Goal: Communication & Community: Answer question/provide support

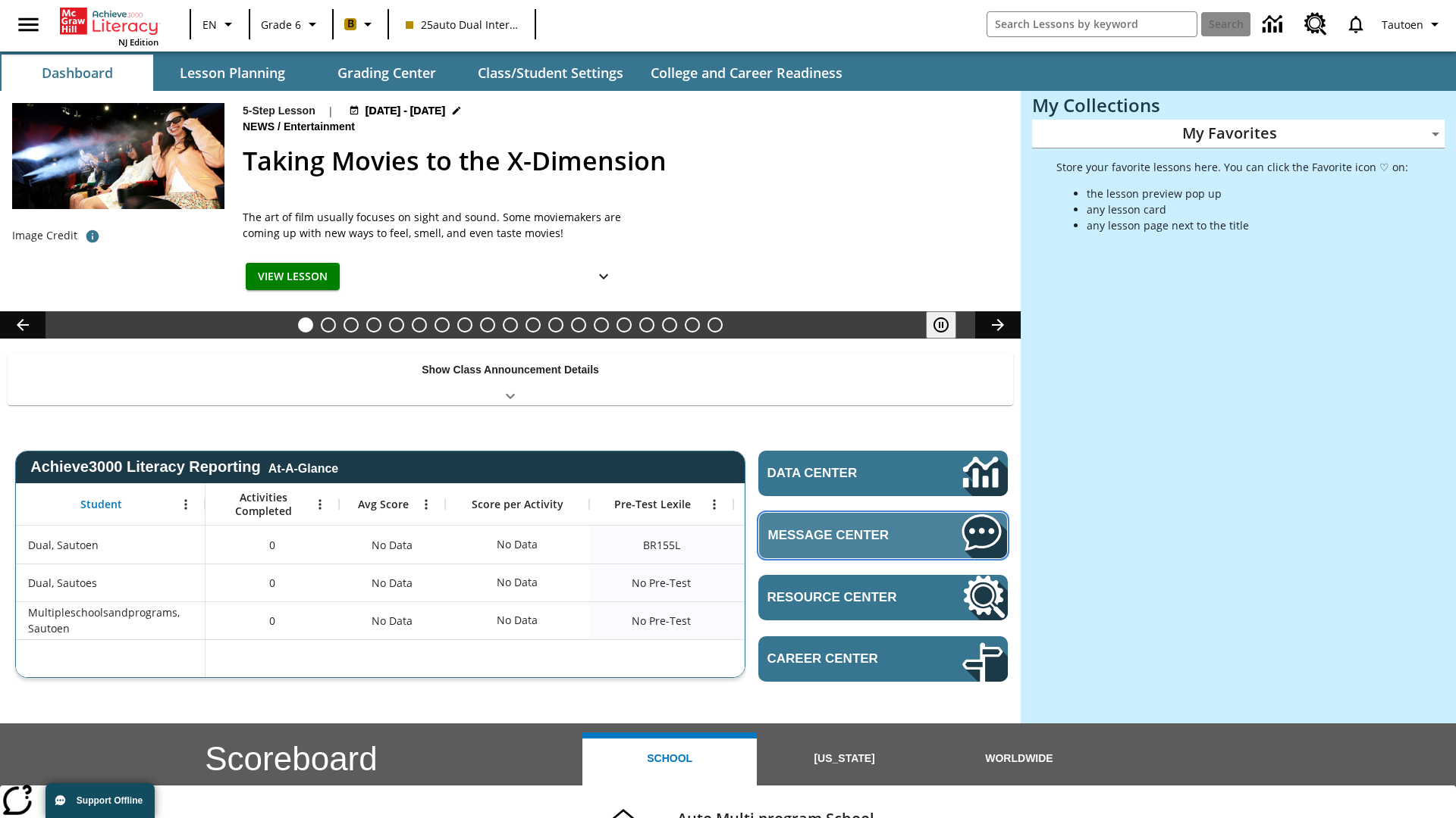
click at [882, 535] on span "Message Center" at bounding box center [842, 536] width 148 height 15
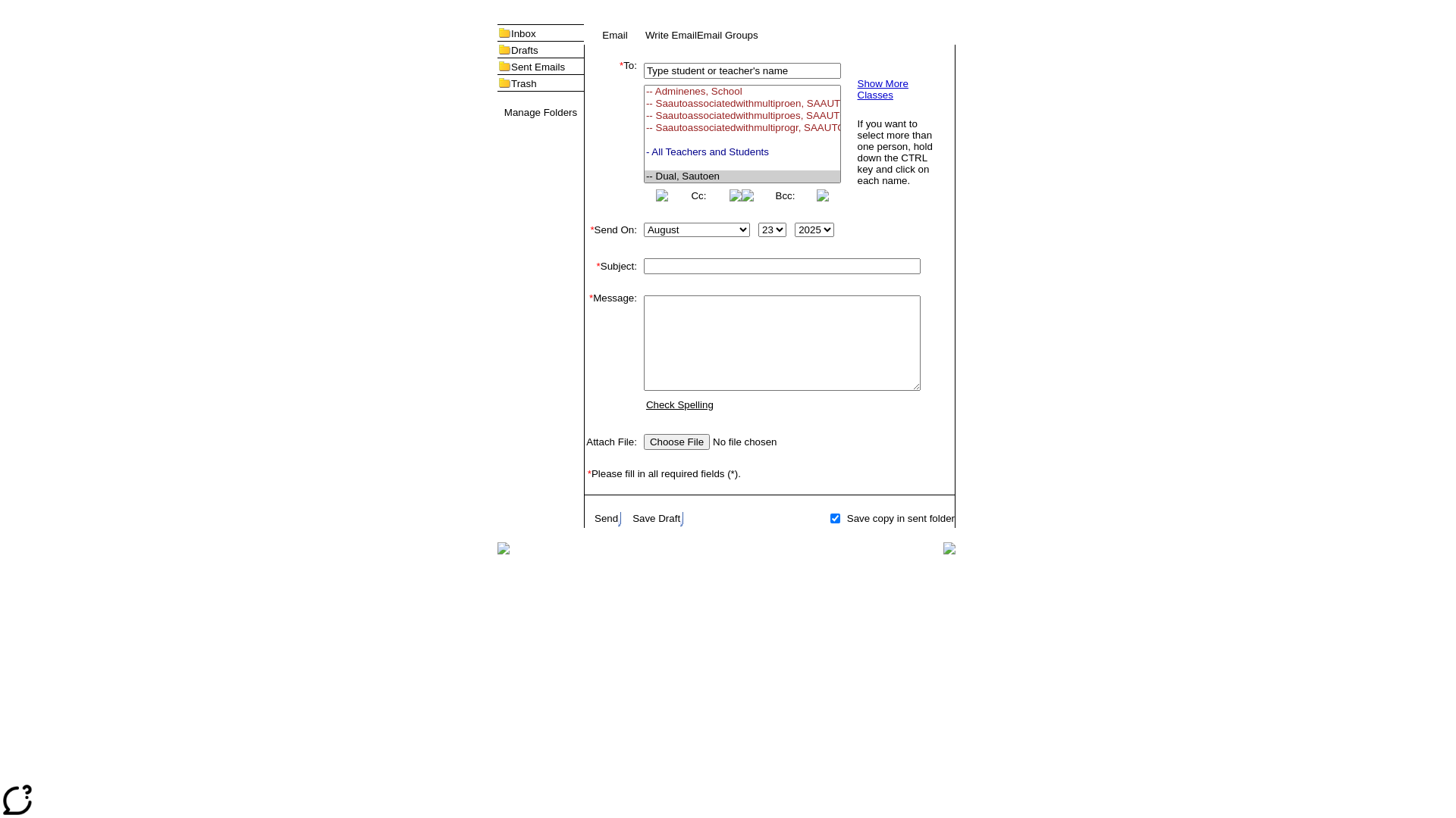
select select "U,21476361,1"
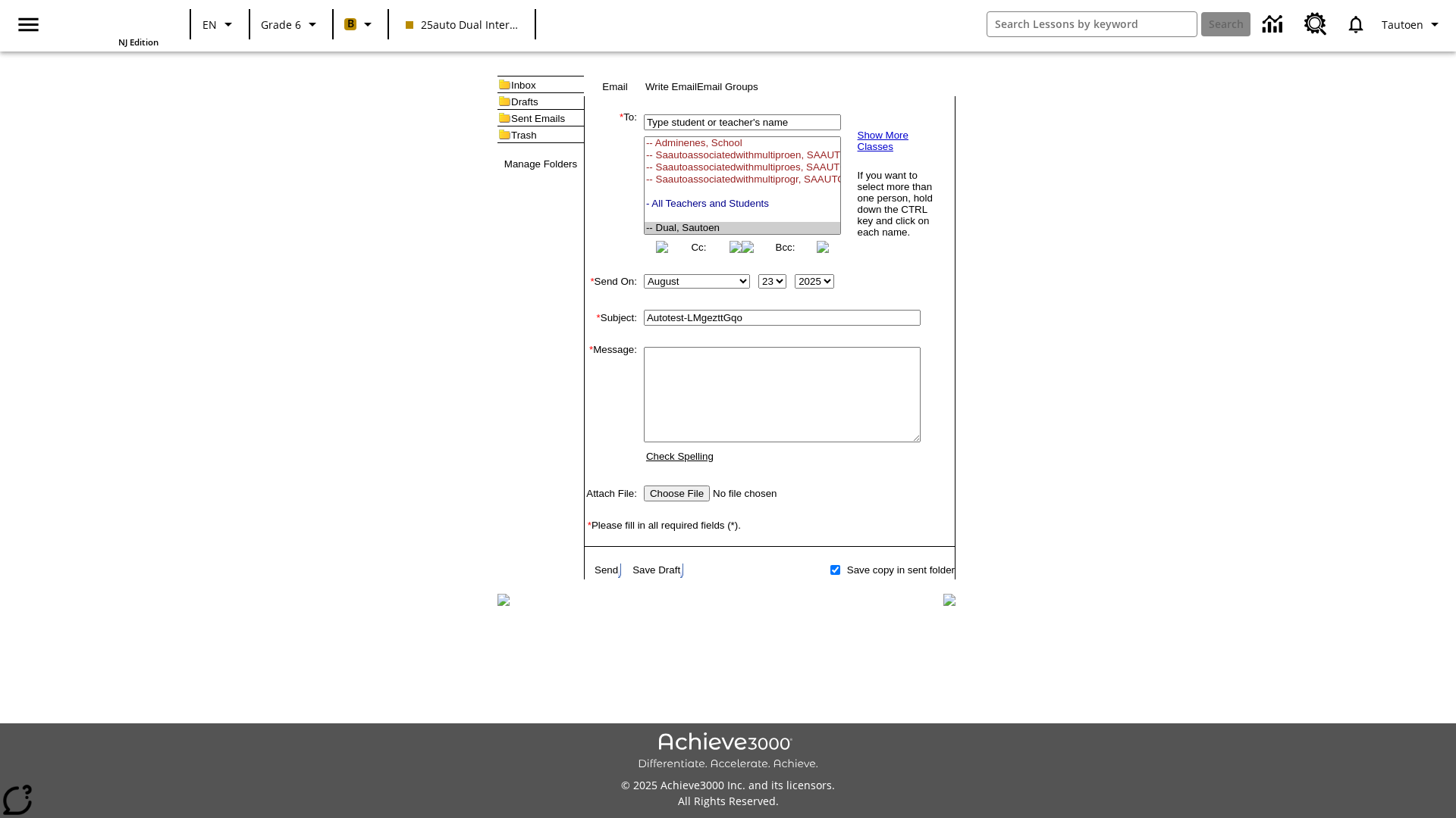
type input "Autotest-LMgezttGqo"
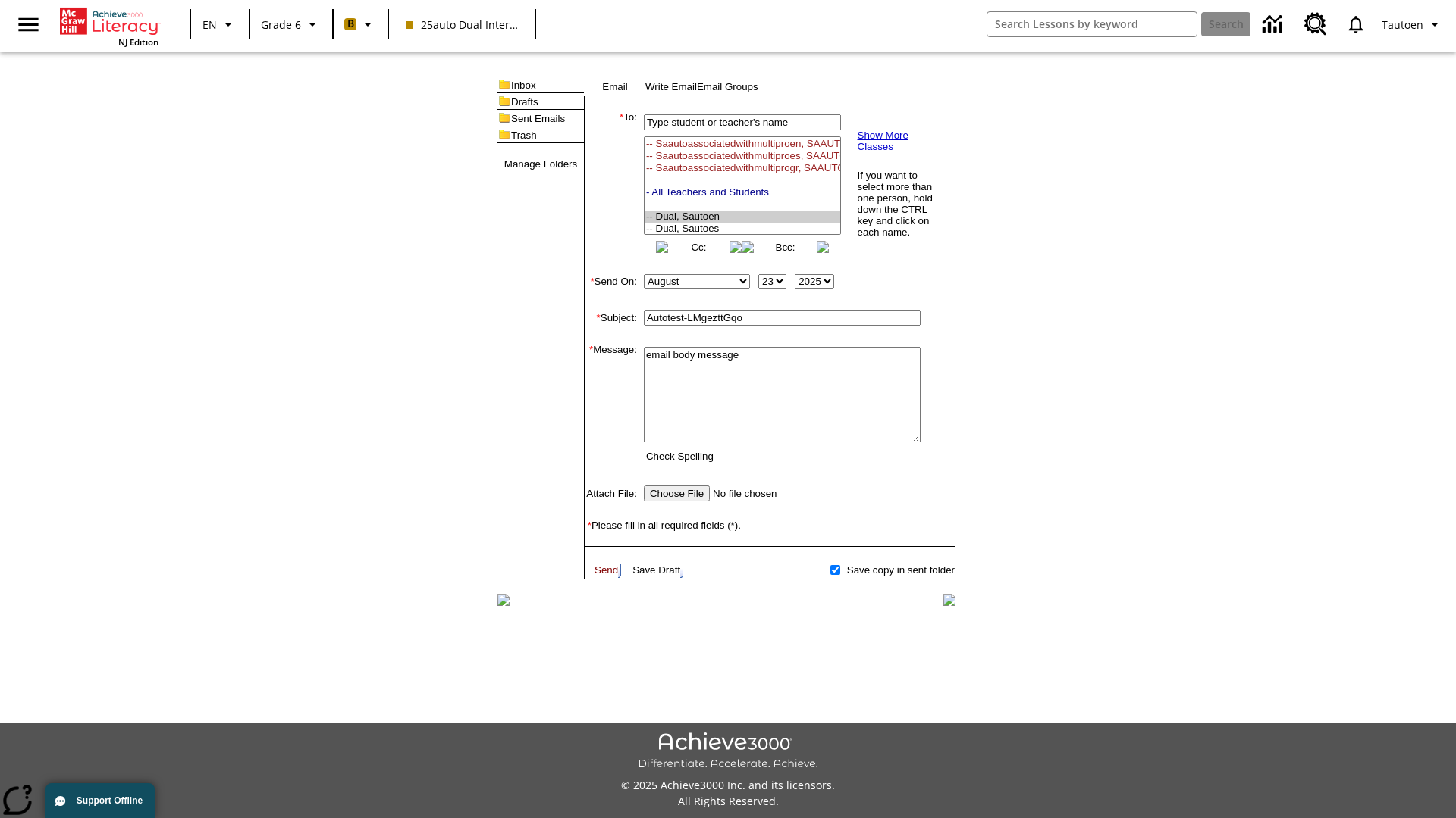
type textarea "email body message"
click at [608, 576] on link "Send" at bounding box center [607, 570] width 24 height 11
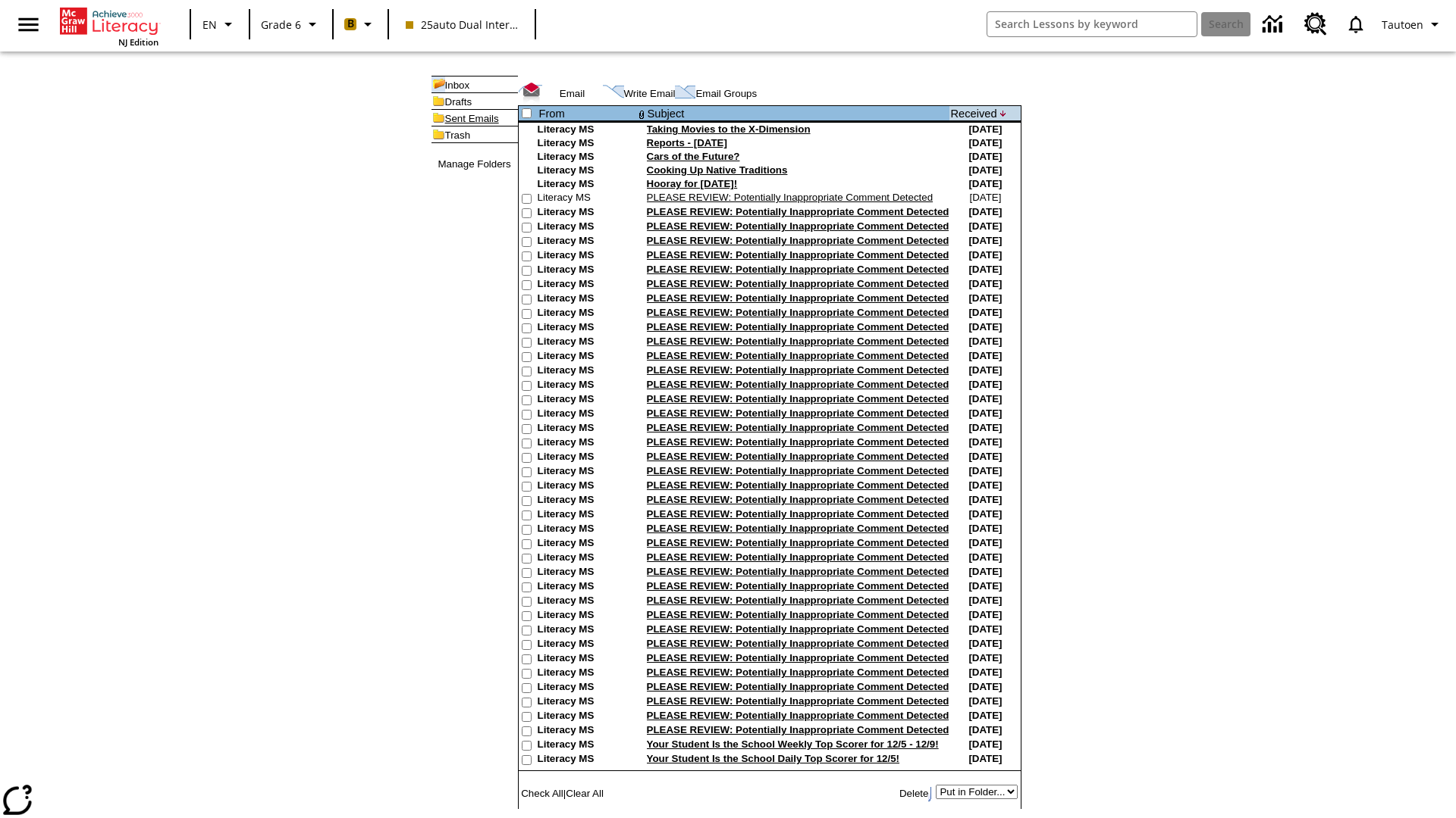
click at [447, 125] on link "Sent Emails" at bounding box center [471, 118] width 54 height 11
